Goal: Task Accomplishment & Management: Manage account settings

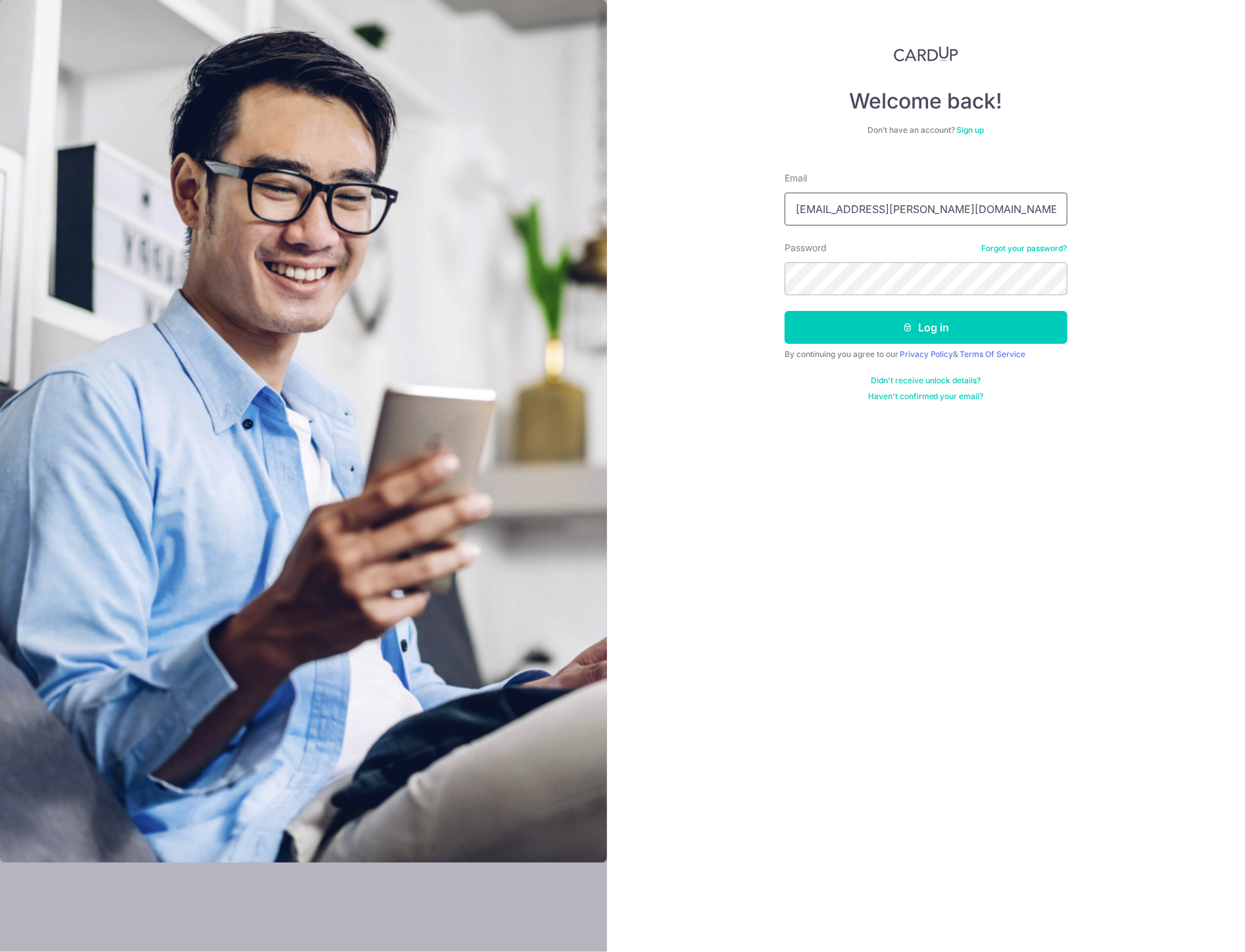
click at [917, 213] on input "yeo.edwin@gmail.com" at bounding box center [926, 209] width 283 height 33
type input "[PERSON_NAME][EMAIL_ADDRESS][DOMAIN_NAME]"
click at [942, 327] on button "Log in" at bounding box center [926, 327] width 283 height 33
